Goal: Task Accomplishment & Management: Use online tool/utility

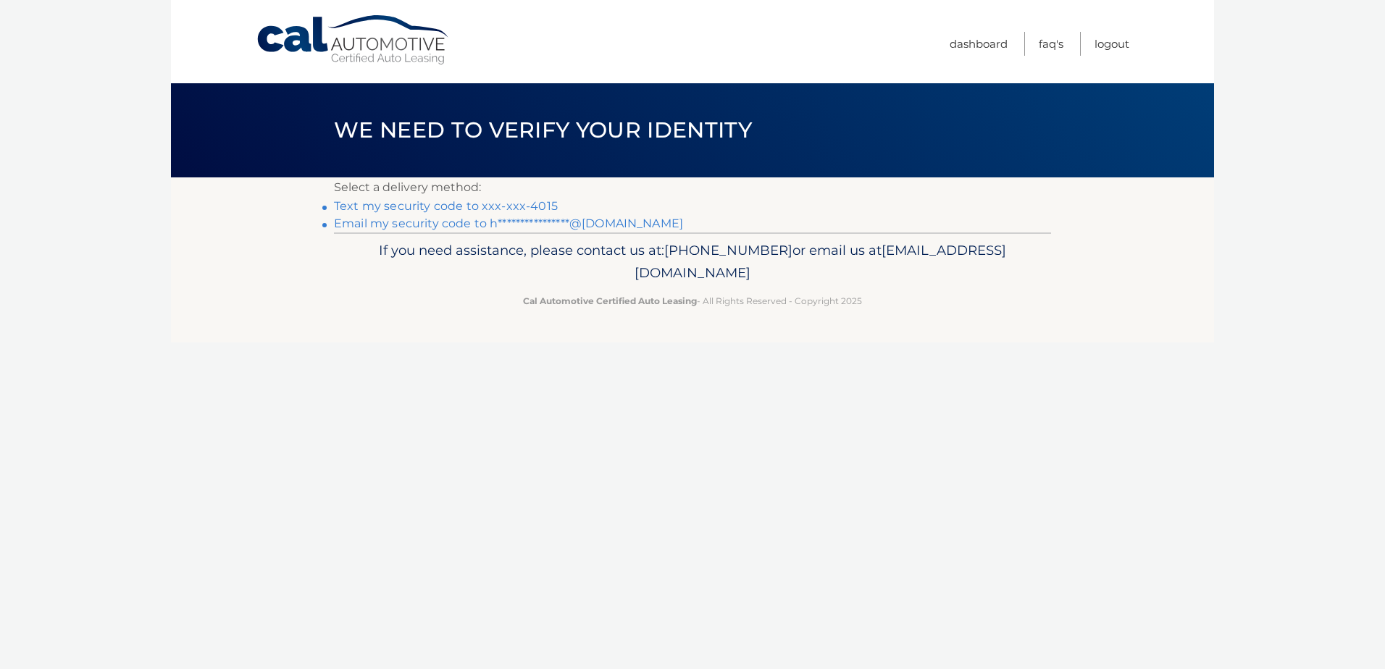
click at [473, 208] on link "Text my security code to xxx-xxx-4015" at bounding box center [446, 206] width 224 height 14
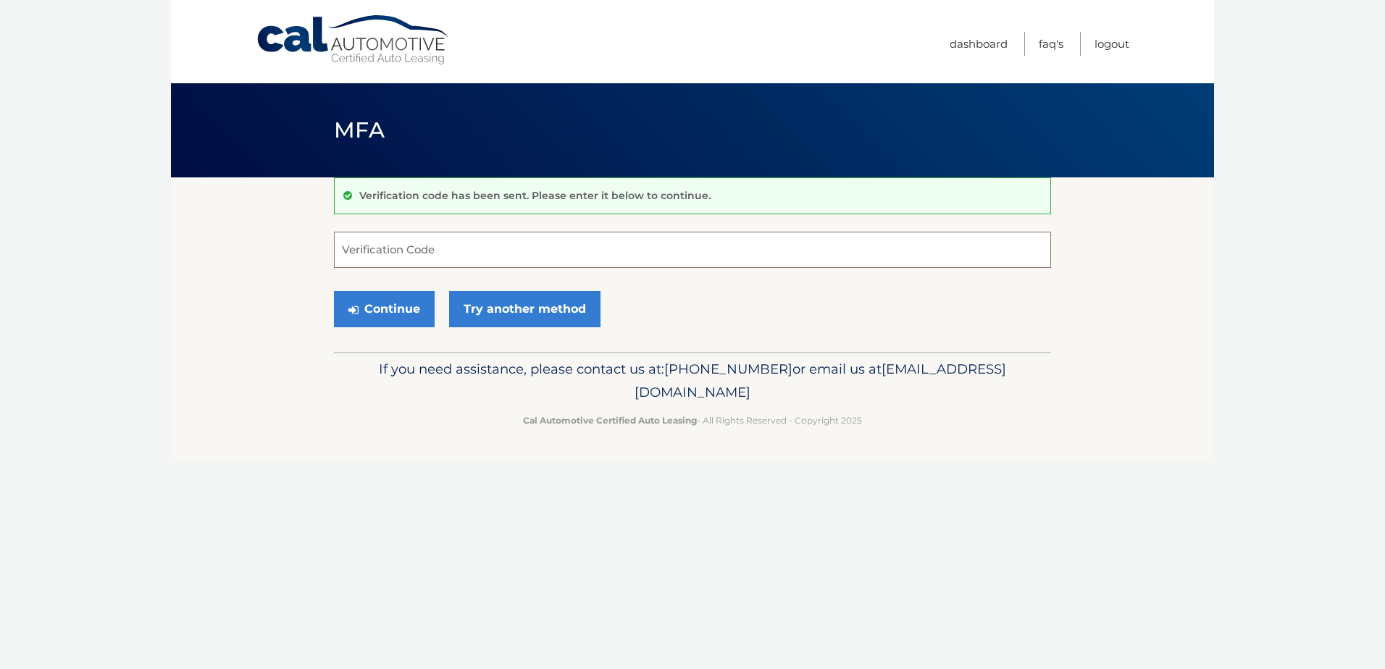
click at [420, 248] on input "Verification Code" at bounding box center [692, 250] width 717 height 36
type input "978247"
click at [395, 300] on button "Continue" at bounding box center [384, 309] width 101 height 36
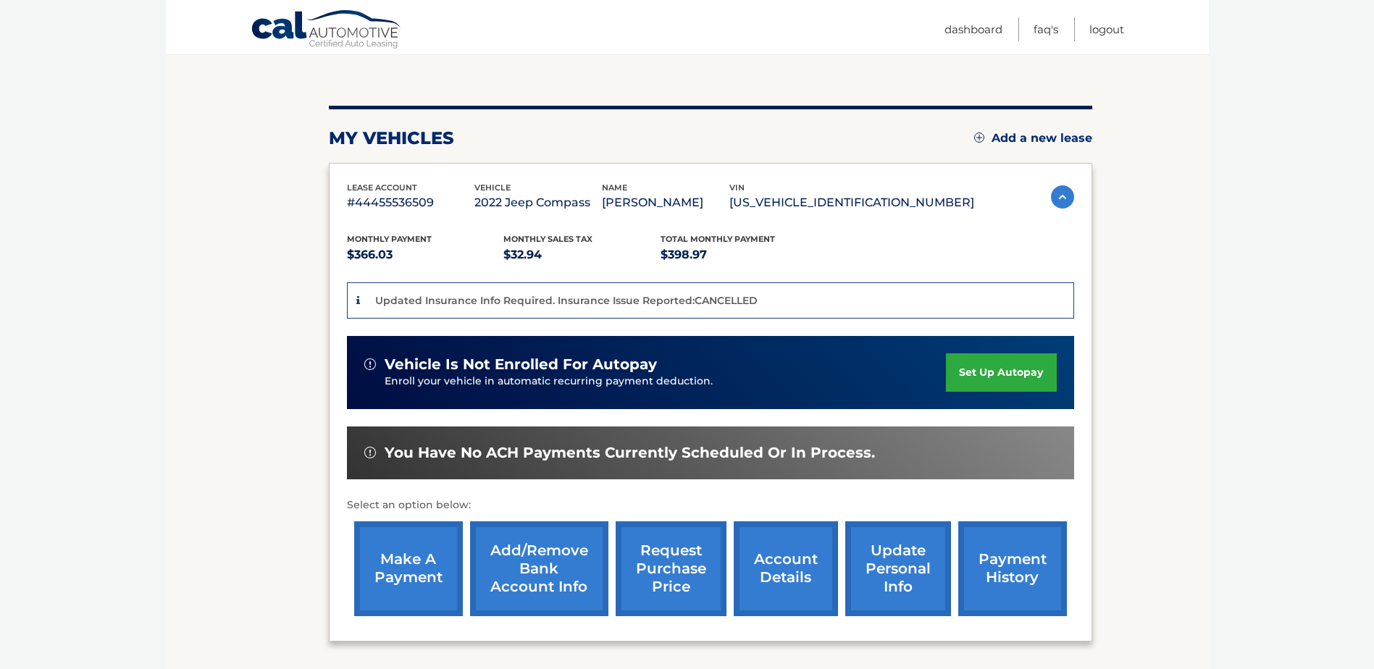
scroll to position [263, 0]
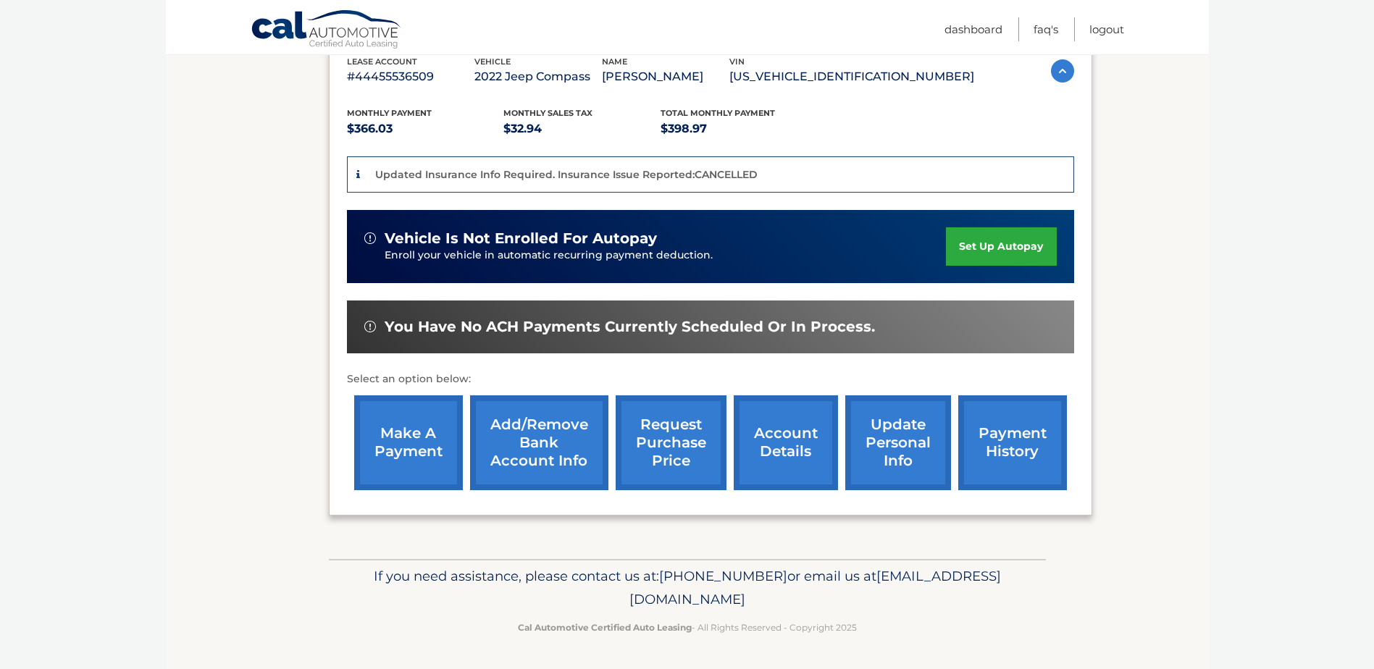
click at [397, 427] on link "make a payment" at bounding box center [408, 442] width 109 height 95
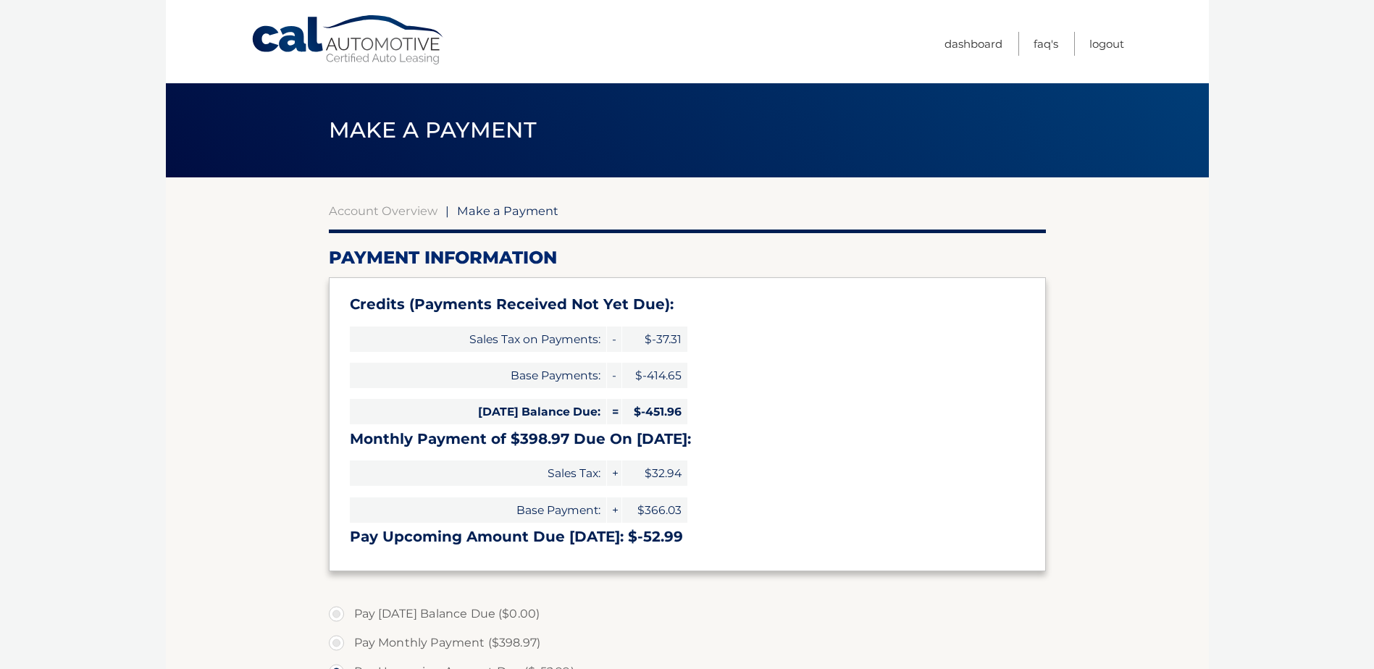
select select "NTQ0ZDM3ZTUtNGMxZS00NTViLTk3NGMtMmNmYzRmYWI0NTBk"
